Goal: Information Seeking & Learning: Learn about a topic

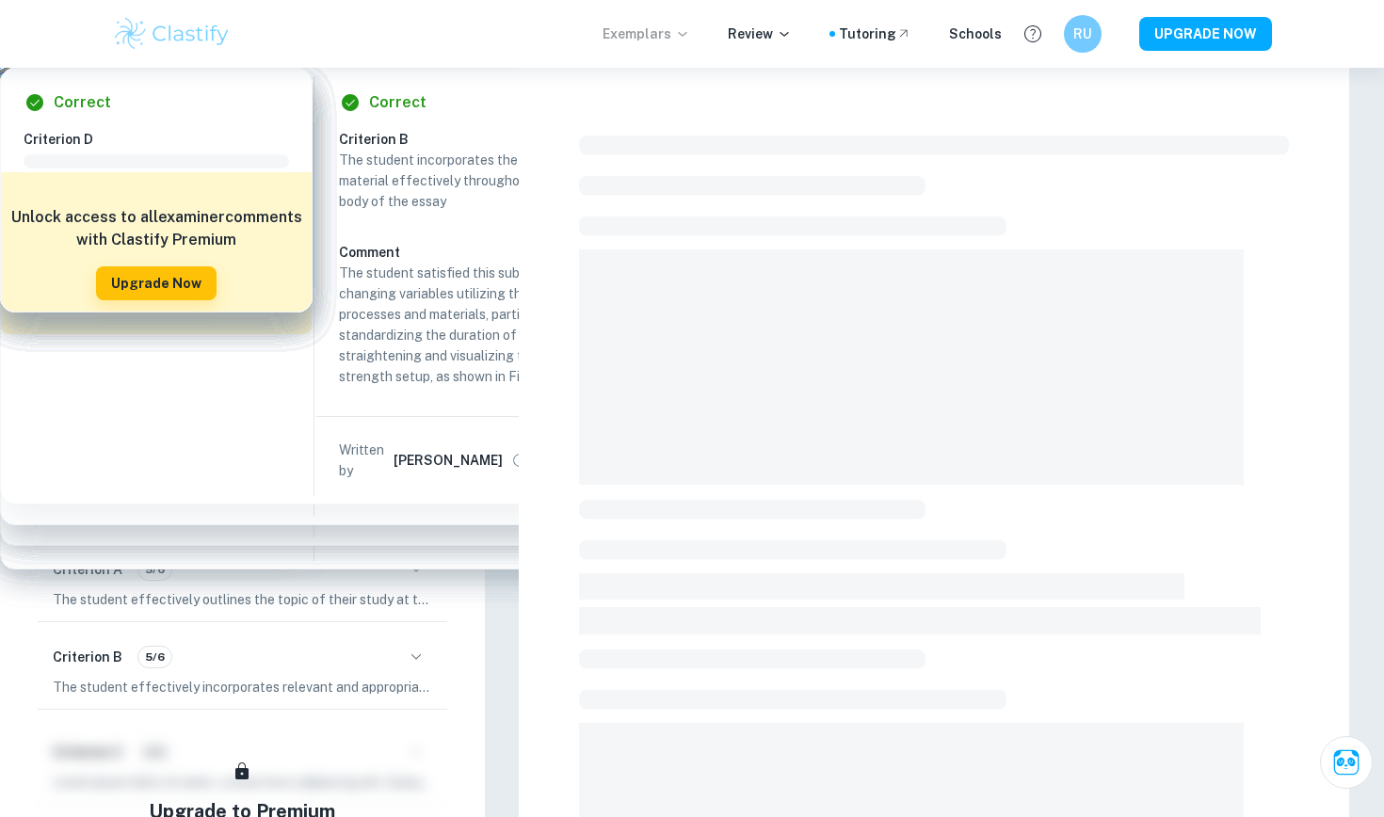
click at [677, 34] on p "Exemplars" at bounding box center [646, 34] width 88 height 21
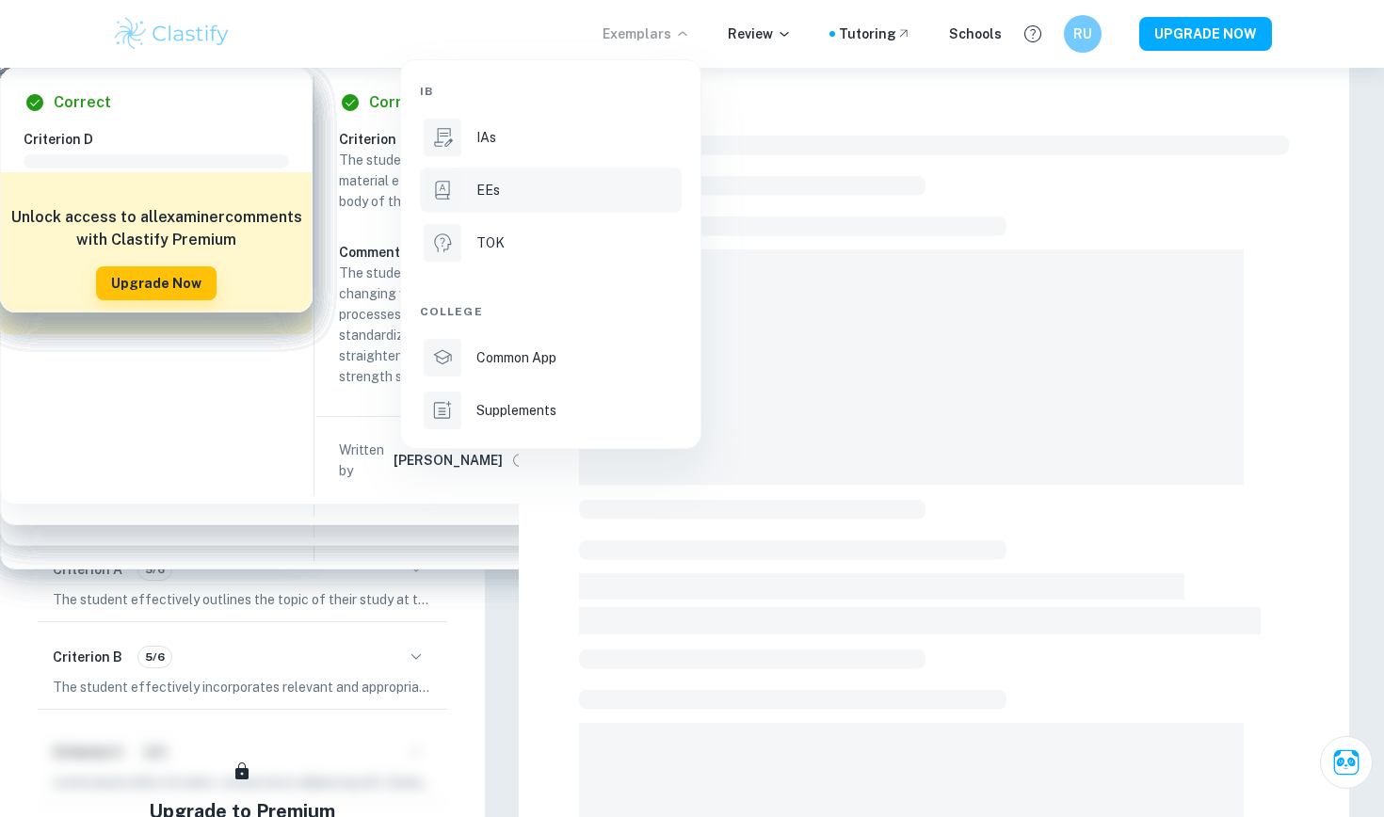
click at [541, 185] on div "EEs" at bounding box center [576, 190] width 201 height 21
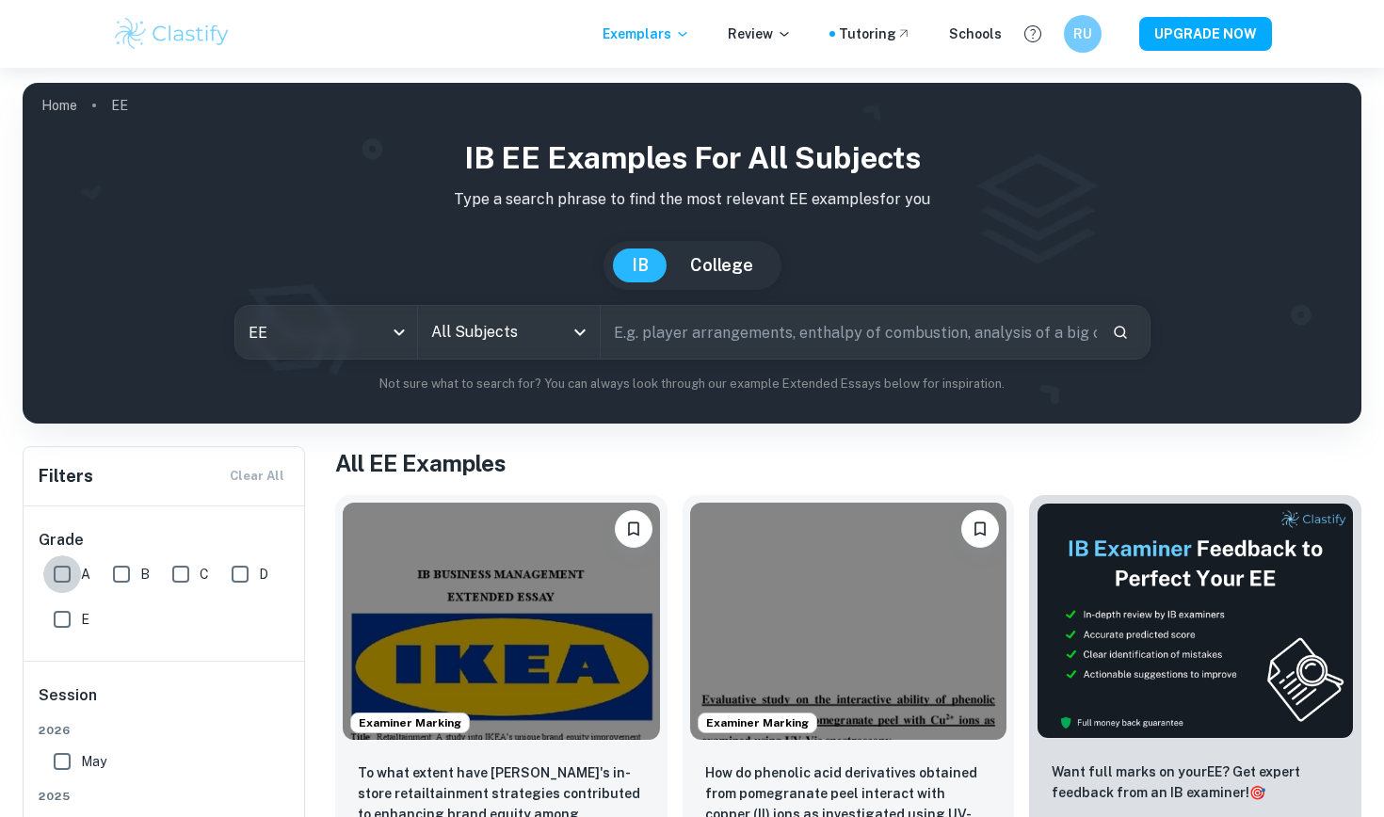
click at [65, 566] on input "A" at bounding box center [62, 574] width 38 height 38
checkbox input "true"
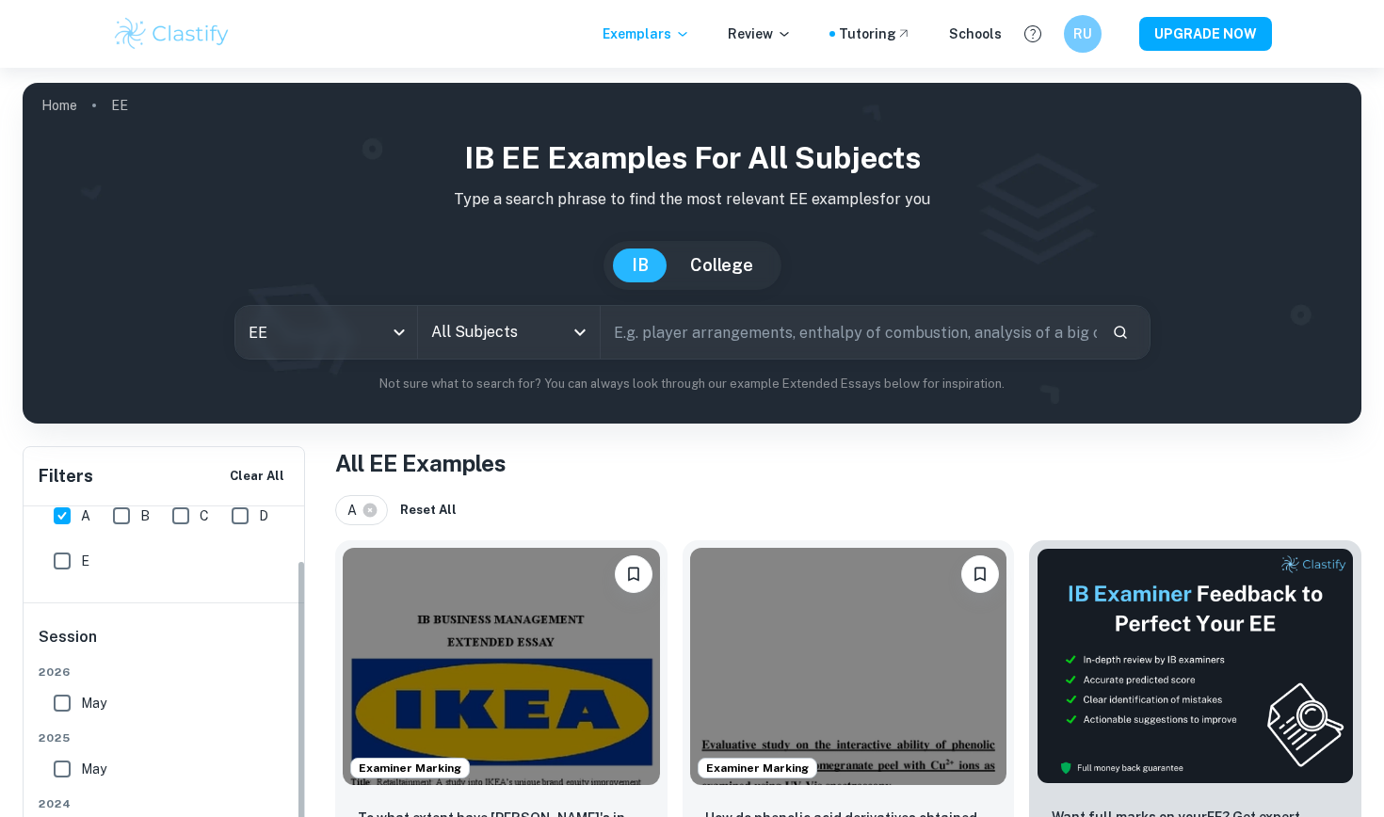
scroll to position [58, 0]
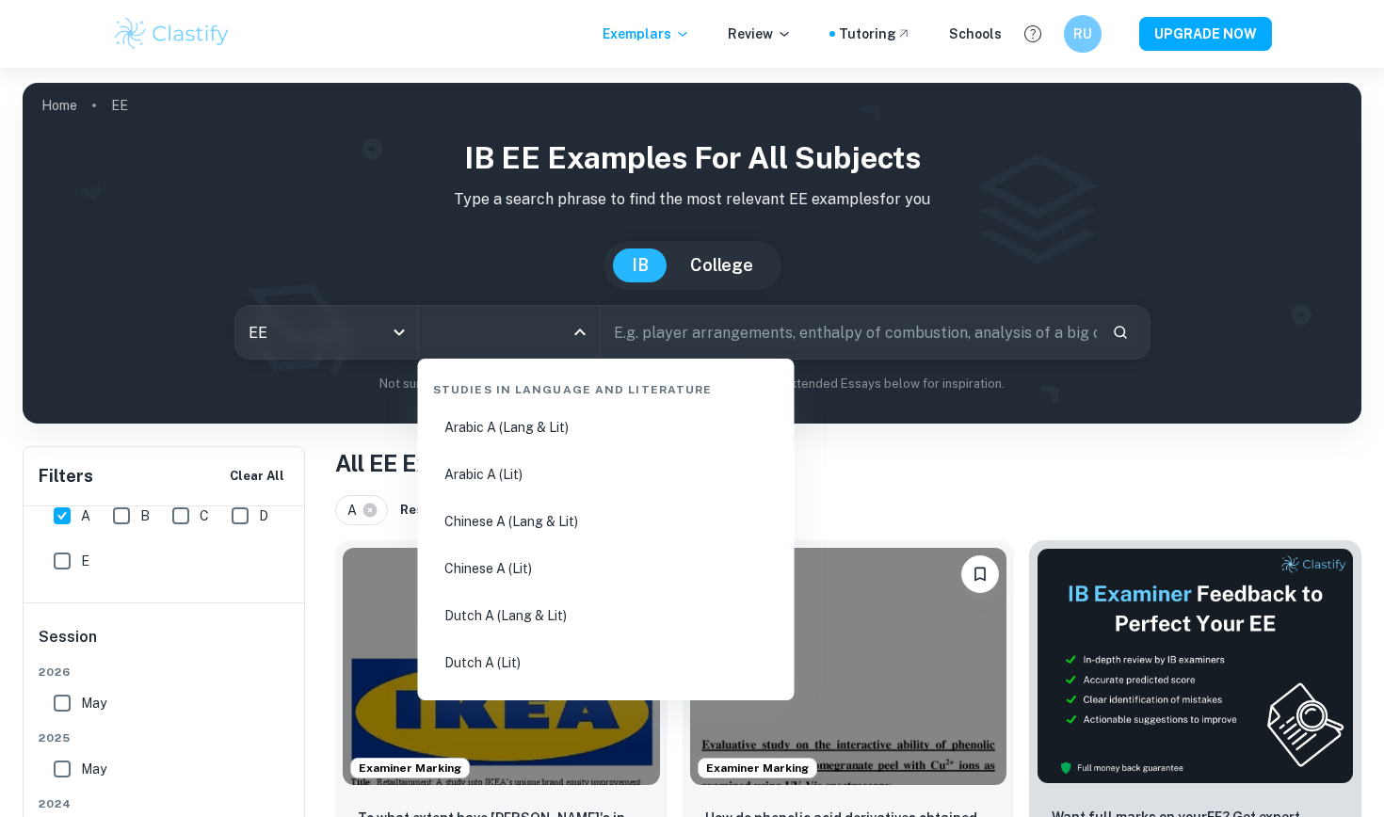
click at [495, 326] on input "All Subjects" at bounding box center [494, 332] width 136 height 36
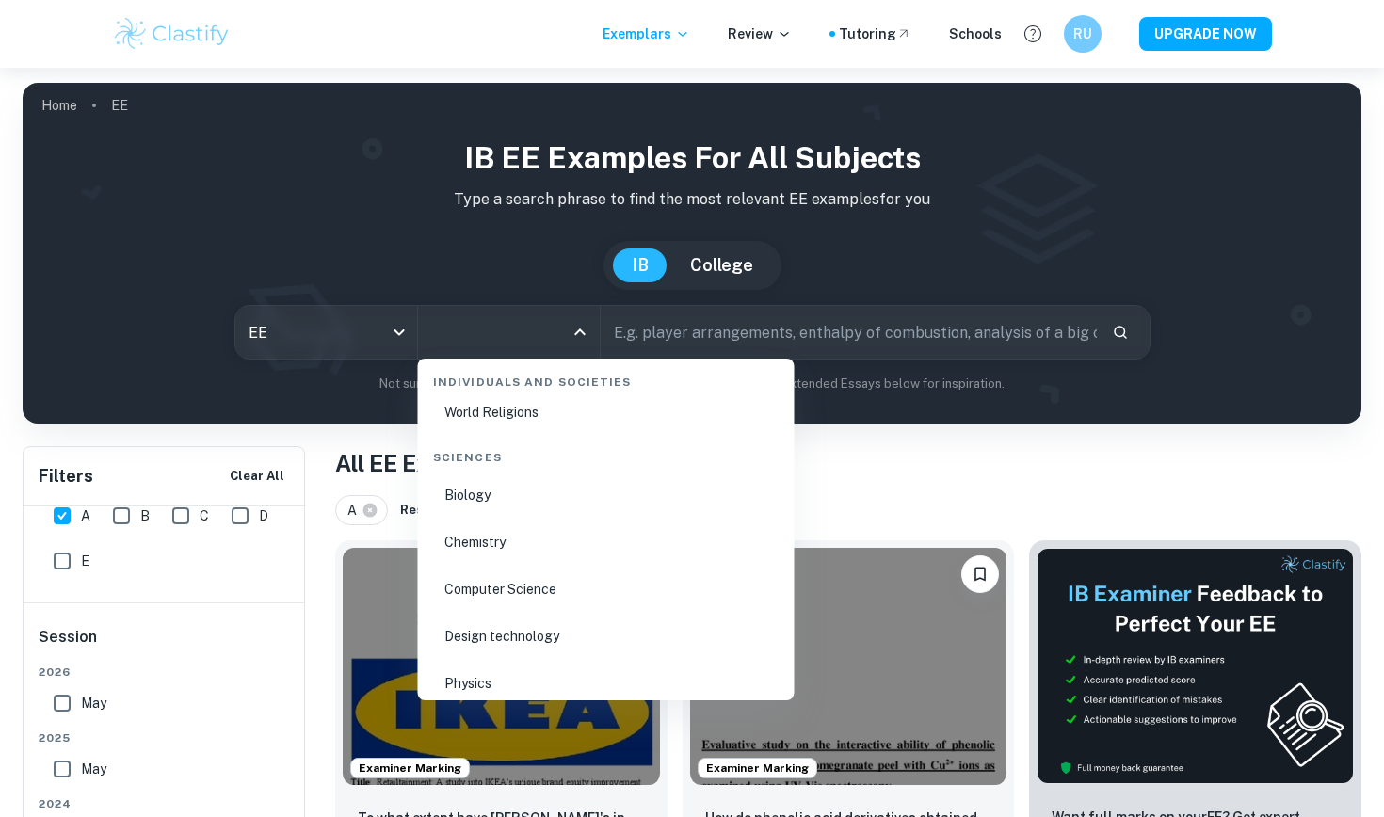
scroll to position [2719, 0]
click at [503, 515] on li "Biology" at bounding box center [605, 498] width 361 height 43
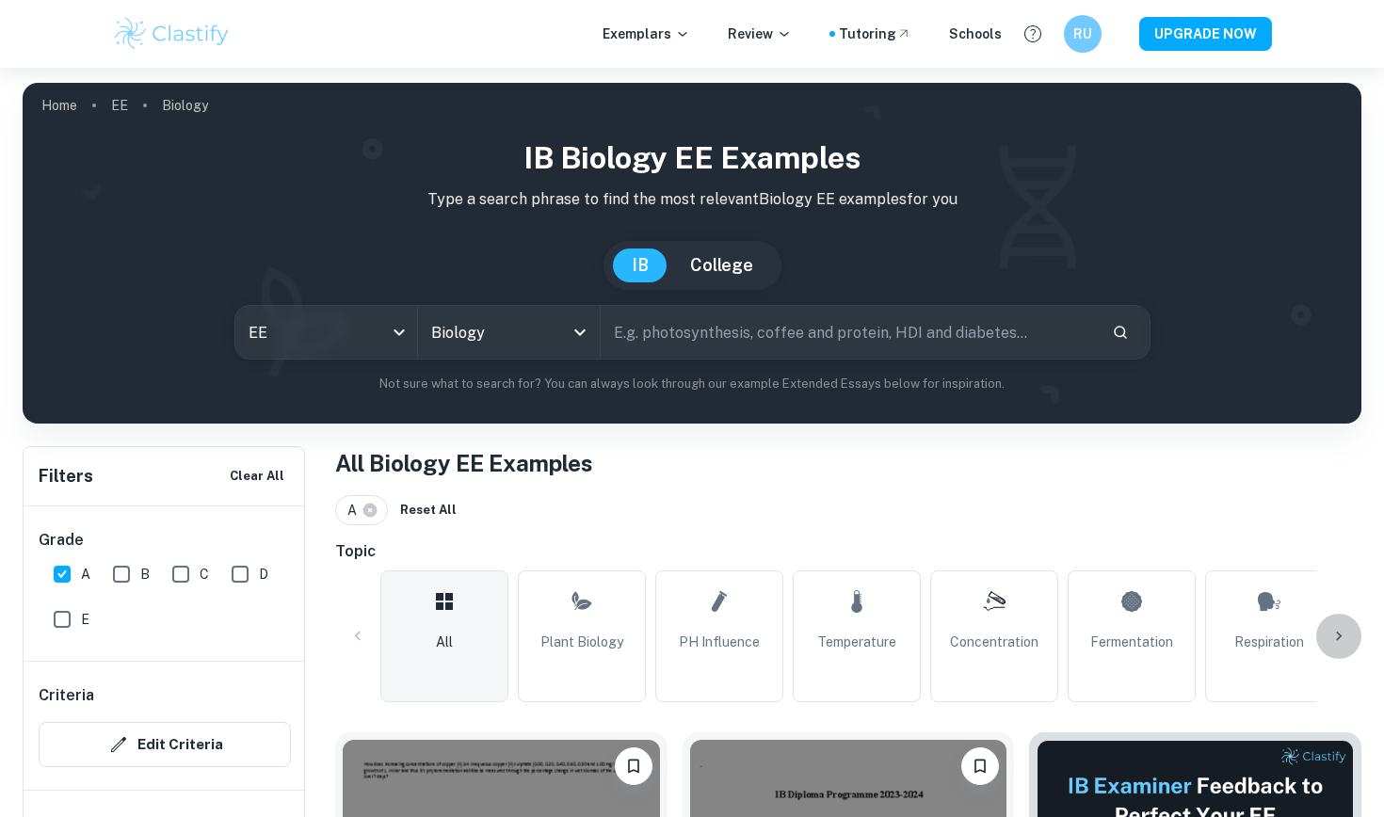
click at [1349, 632] on div at bounding box center [1338, 636] width 45 height 45
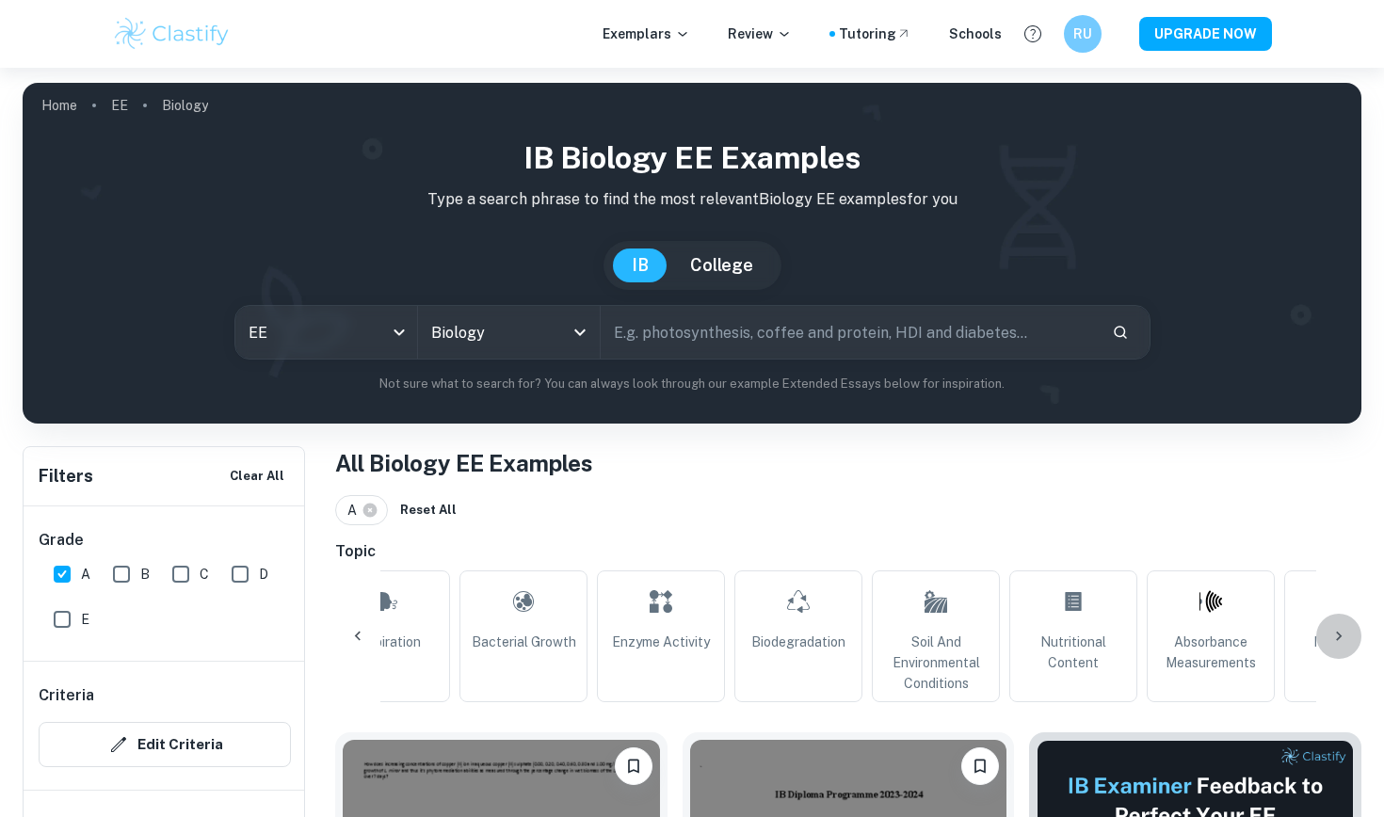
click at [1349, 632] on div at bounding box center [1338, 636] width 45 height 45
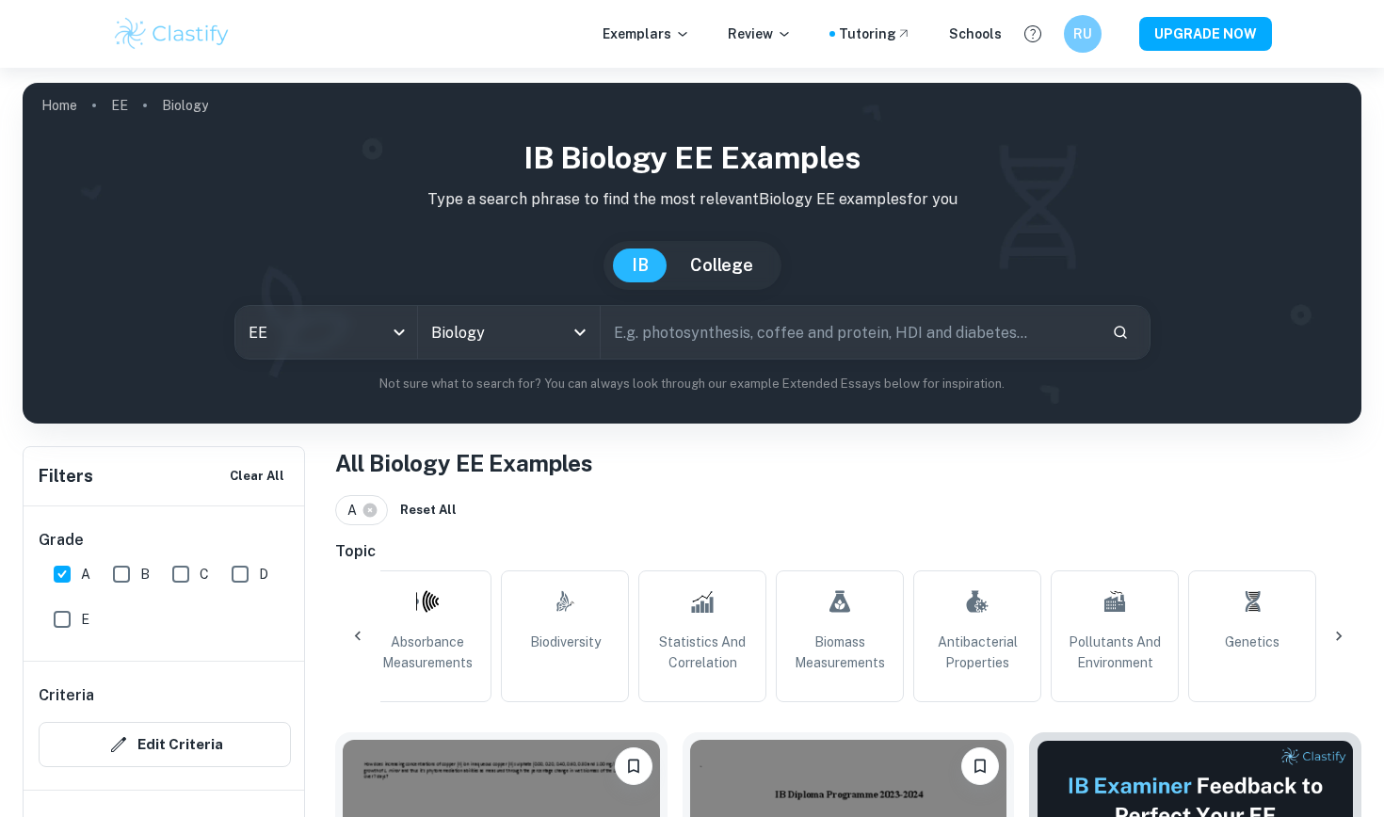
scroll to position [0, 1666]
click at [1285, 617] on link "Genetics" at bounding box center [1252, 636] width 128 height 132
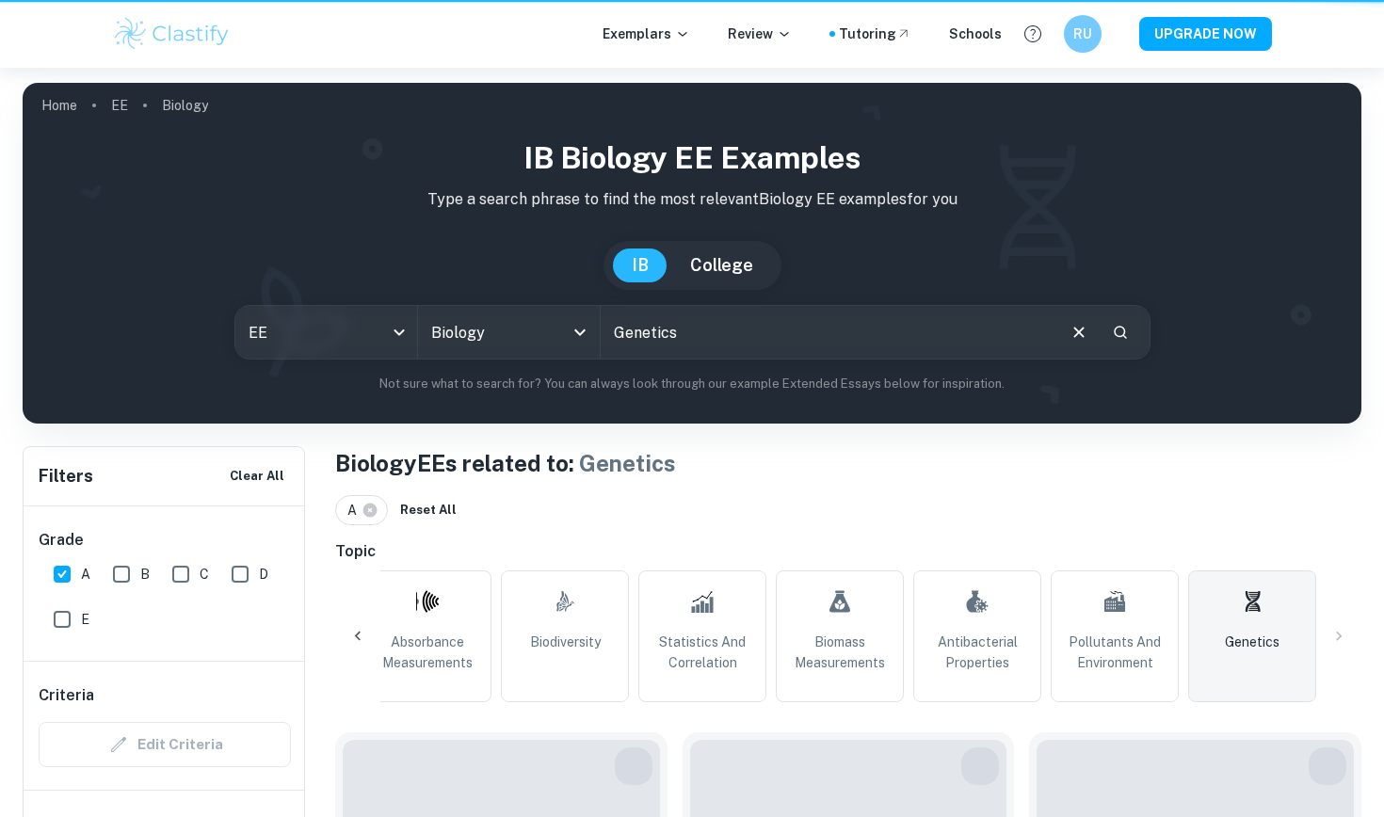
type input "Genetics"
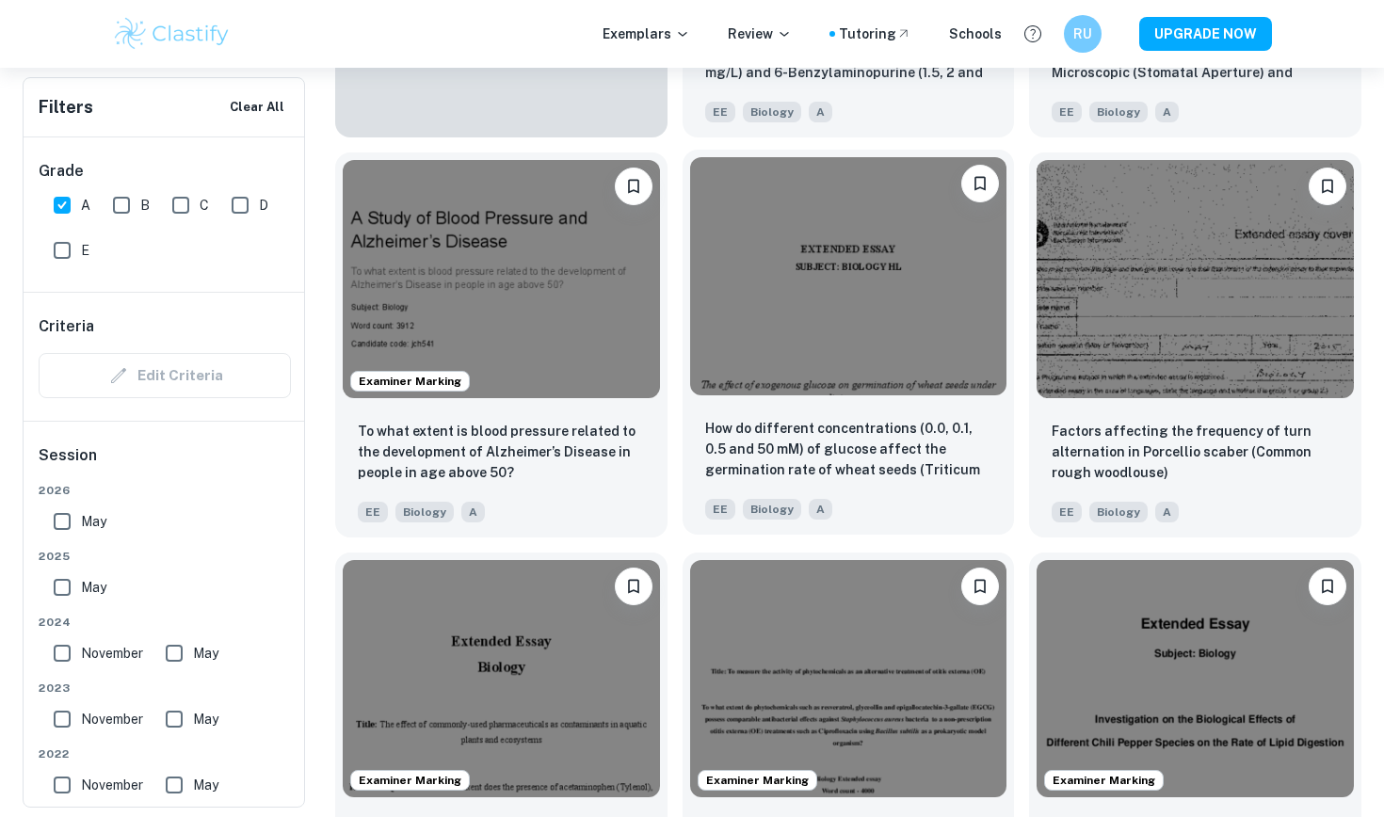
scroll to position [1786, 0]
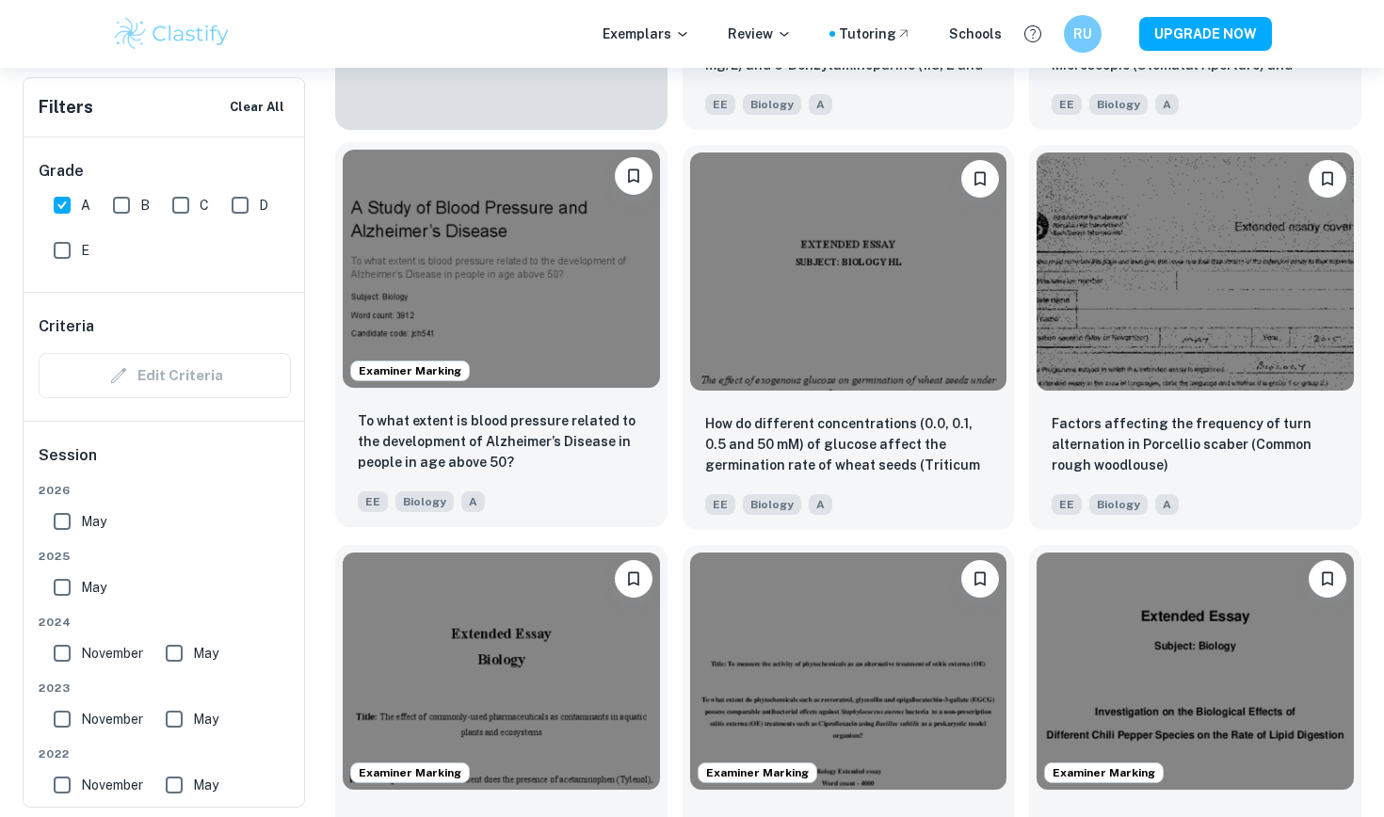
click at [613, 333] on img at bounding box center [501, 268] width 317 height 237
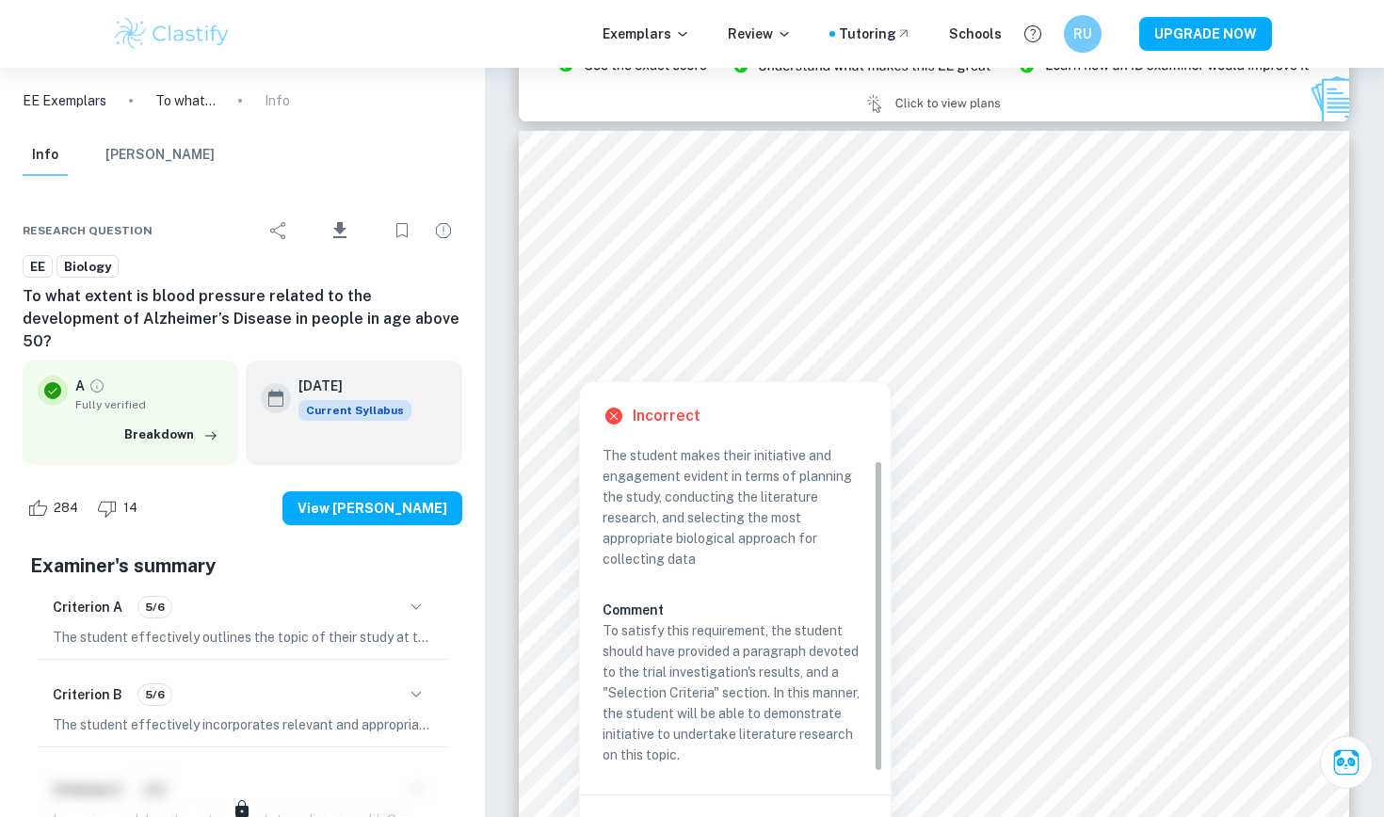
scroll to position [18, 0]
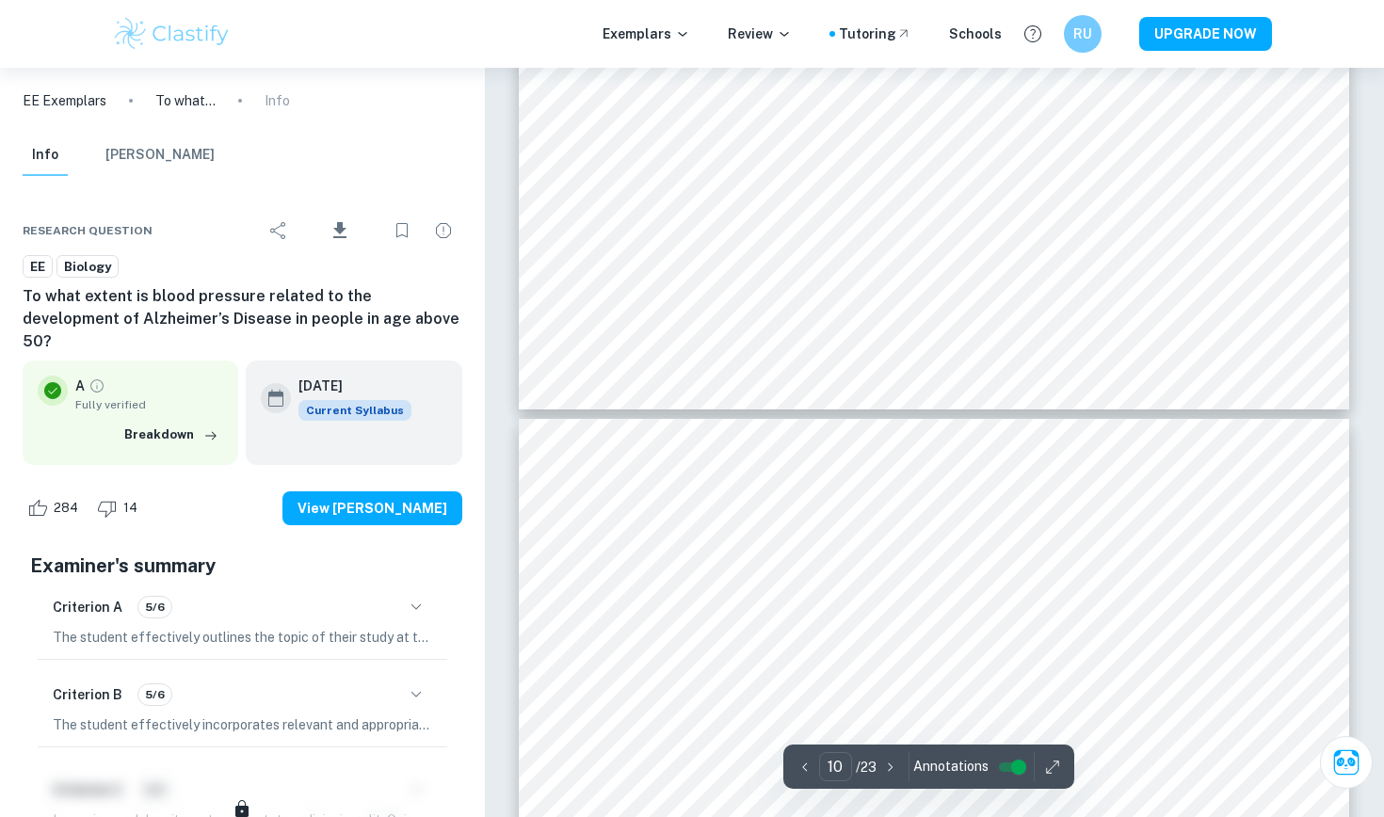
type input "9"
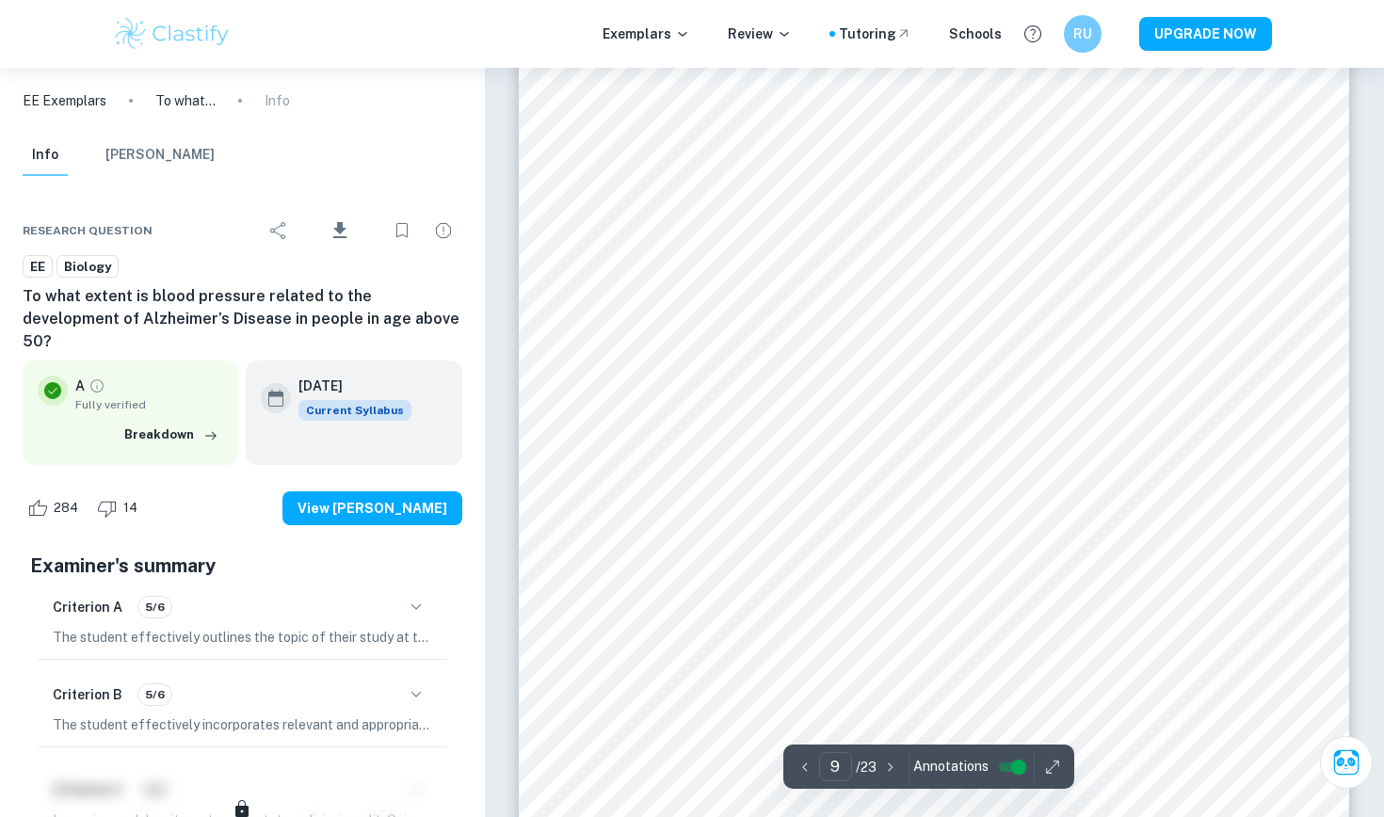
scroll to position [9922, 0]
